Goal: Navigation & Orientation: Find specific page/section

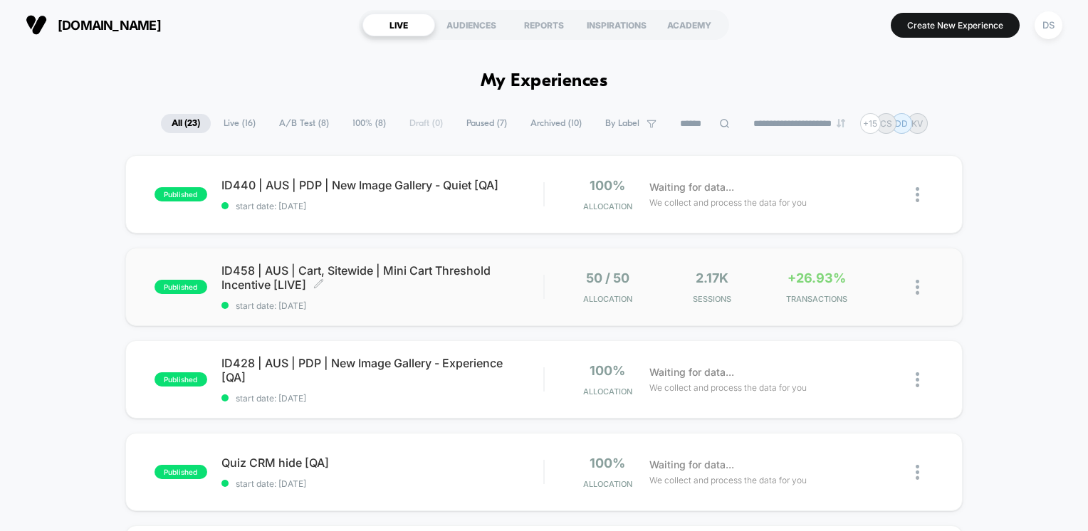
click at [237, 275] on span "ID458 | AUS | Cart, Sitewide | Mini Cart Threshold Incentive [LIVE] Click to ed…" at bounding box center [382, 278] width 323 height 28
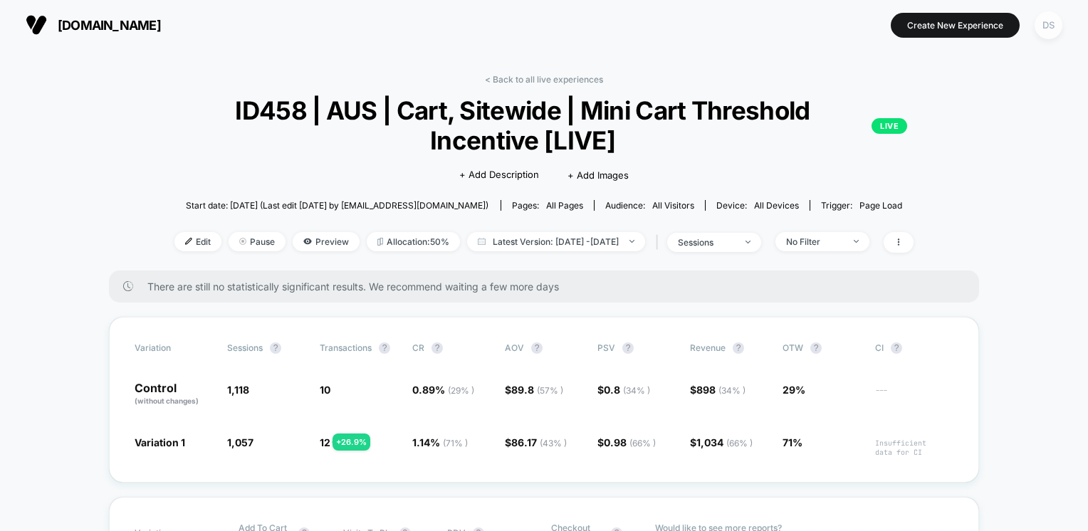
click at [1054, 36] on div "DS" at bounding box center [1049, 25] width 28 height 28
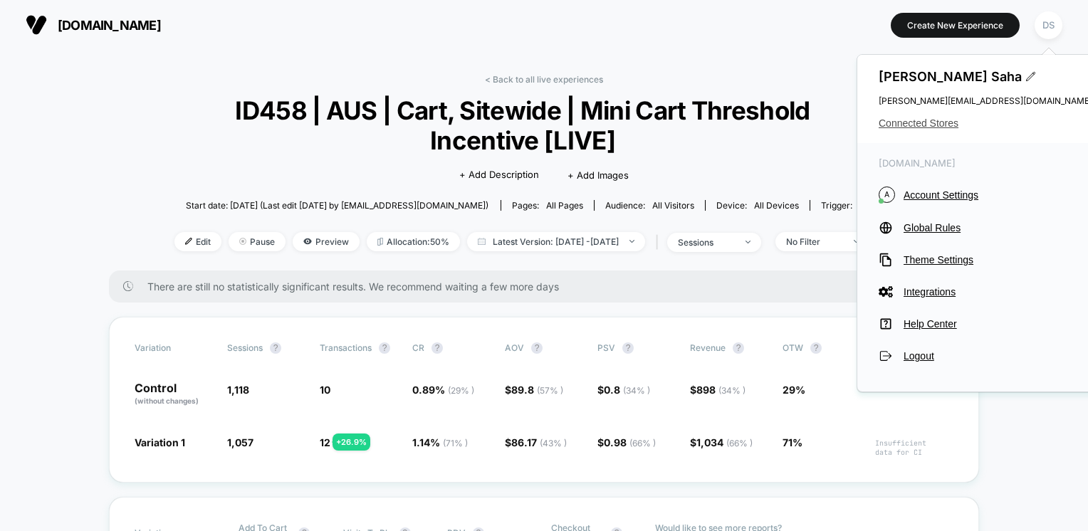
click at [929, 127] on span "Connected Stores" at bounding box center [986, 123] width 214 height 11
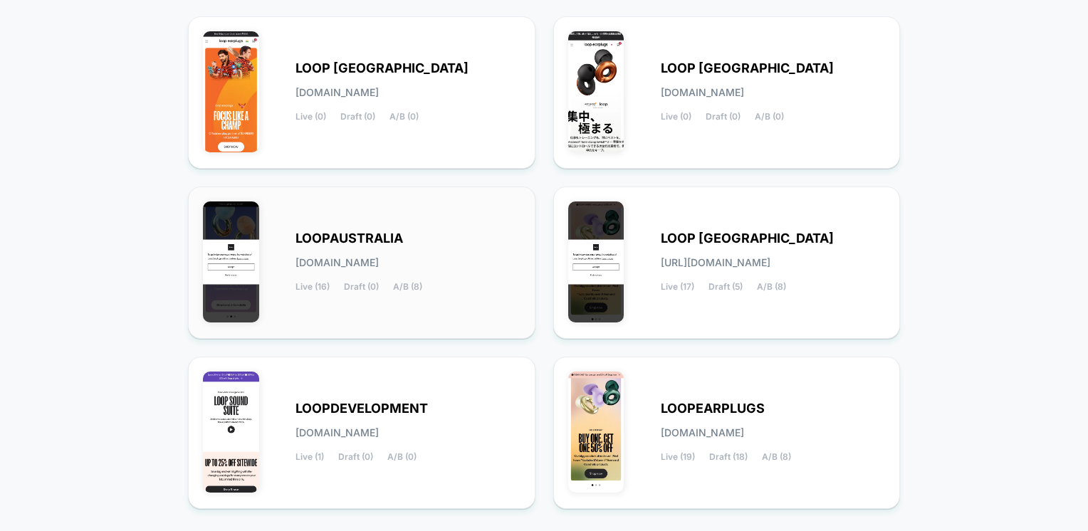
scroll to position [197, 0]
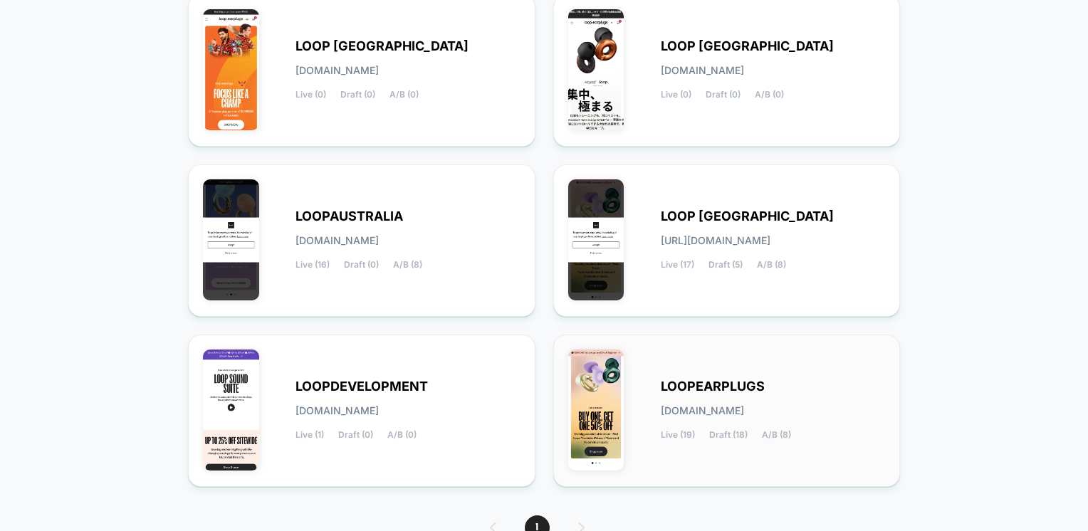
click at [729, 396] on div "LOOPEARPLUGS [DOMAIN_NAME] Live (19) Draft (18) A/B (8)" at bounding box center [773, 411] width 225 height 58
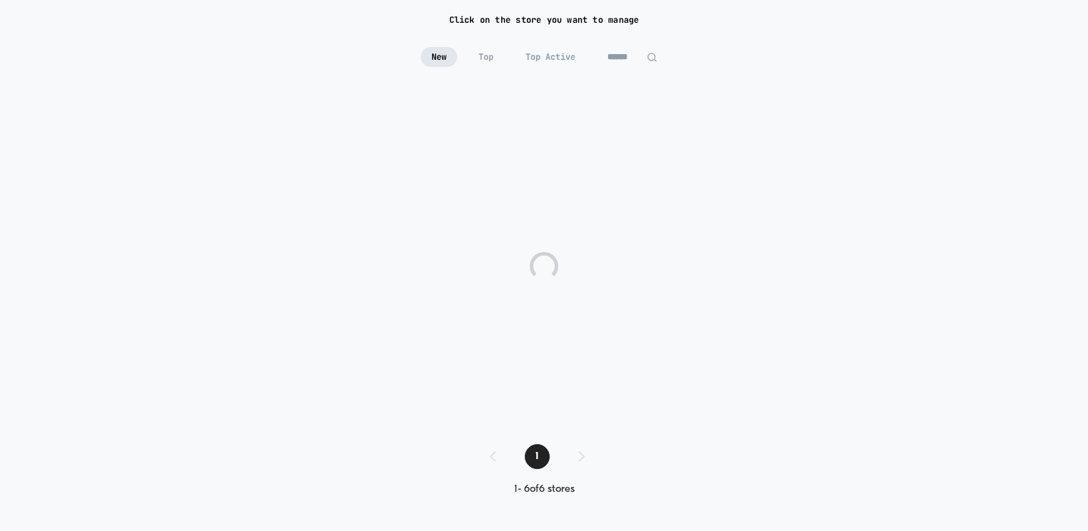
scroll to position [31, 0]
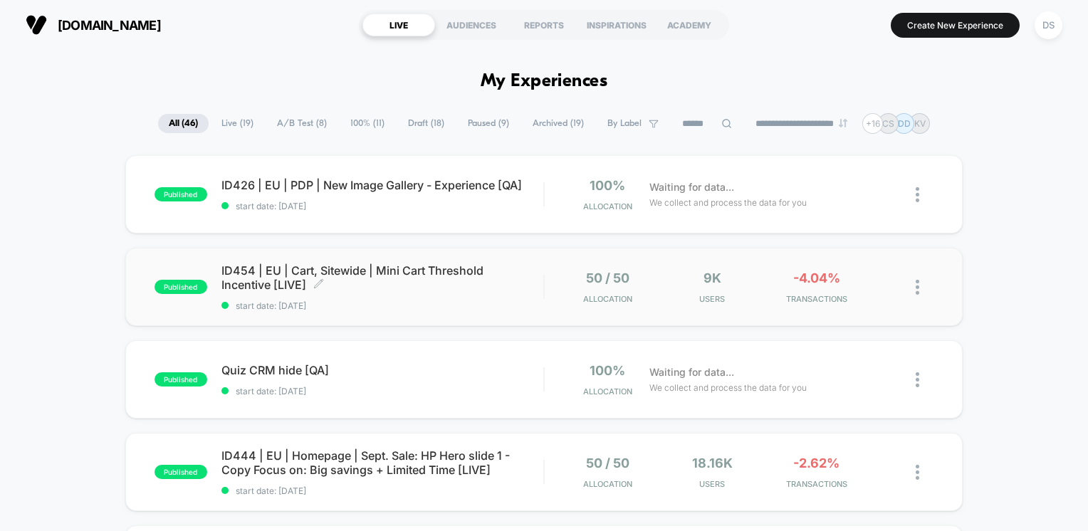
click at [452, 275] on span "ID454 | EU | Cart, Sitewide | Mini Cart Threshold Incentive [LIVE] Click to edi…" at bounding box center [382, 278] width 323 height 28
